Goal: Task Accomplishment & Management: Manage account settings

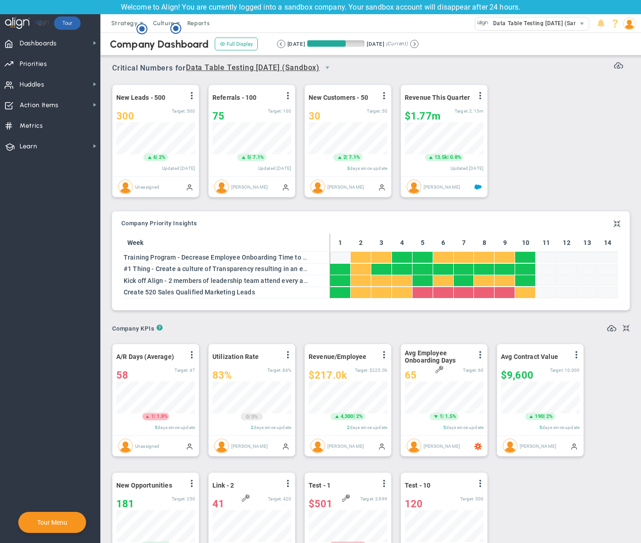
click at [625, 23] on img at bounding box center [629, 23] width 12 height 12
click at [626, 110] on span "Sign Out" at bounding box center [596, 115] width 74 height 18
